Goal: Find specific page/section: Find specific page/section

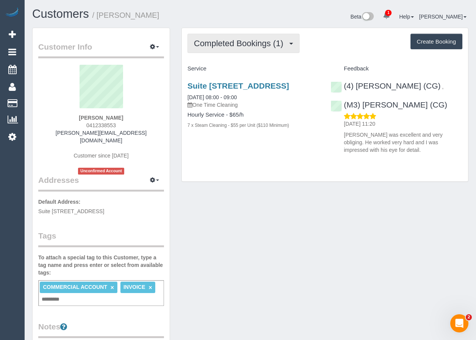
click at [270, 44] on span "Completed Bookings (1)" at bounding box center [240, 43] width 93 height 9
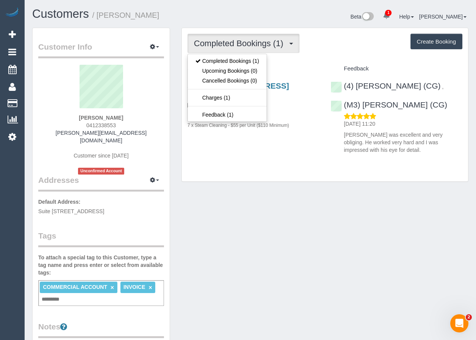
click at [250, 190] on div "Customer Info Edit Contact Info Send Message Email Preferences Special Sales Ta…" at bounding box center [251, 302] width 448 height 548
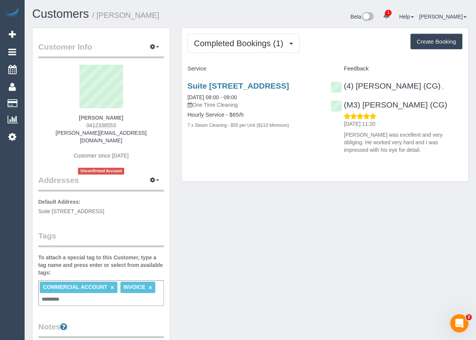
click at [270, 243] on div "Customer Info Edit Contact Info Send Message Email Preferences Special Sales Ta…" at bounding box center [251, 302] width 448 height 548
click at [259, 278] on div "Customer Info Edit Contact Info Send Message Email Preferences Special Sales Ta…" at bounding box center [251, 302] width 448 height 548
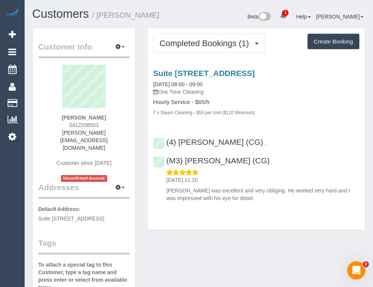
drag, startPoint x: 114, startPoint y: 117, endPoint x: 57, endPoint y: 120, distance: 57.2
click at [57, 120] on div "[PERSON_NAME] 0412338553 [PERSON_NAME][EMAIL_ADDRESS][DOMAIN_NAME] Customer sin…" at bounding box center [83, 123] width 91 height 117
copy strong "[PERSON_NAME]"
